Goal: Browse casually

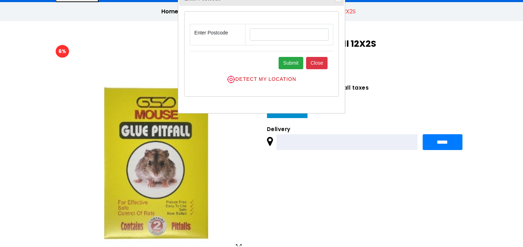
scroll to position [74, 0]
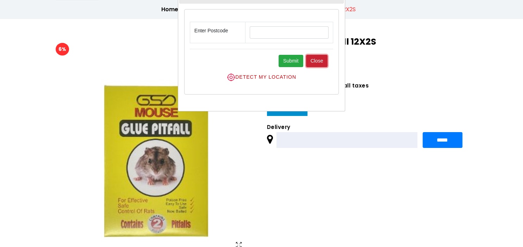
click at [315, 63] on button "Close" at bounding box center [317, 61] width 22 height 12
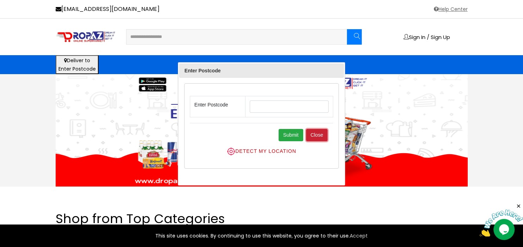
click at [320, 136] on button "Close" at bounding box center [317, 135] width 22 height 12
click at [319, 136] on button "Close" at bounding box center [317, 135] width 22 height 12
click at [323, 135] on button "Close" at bounding box center [317, 135] width 22 height 12
